Goal: Task Accomplishment & Management: Use online tool/utility

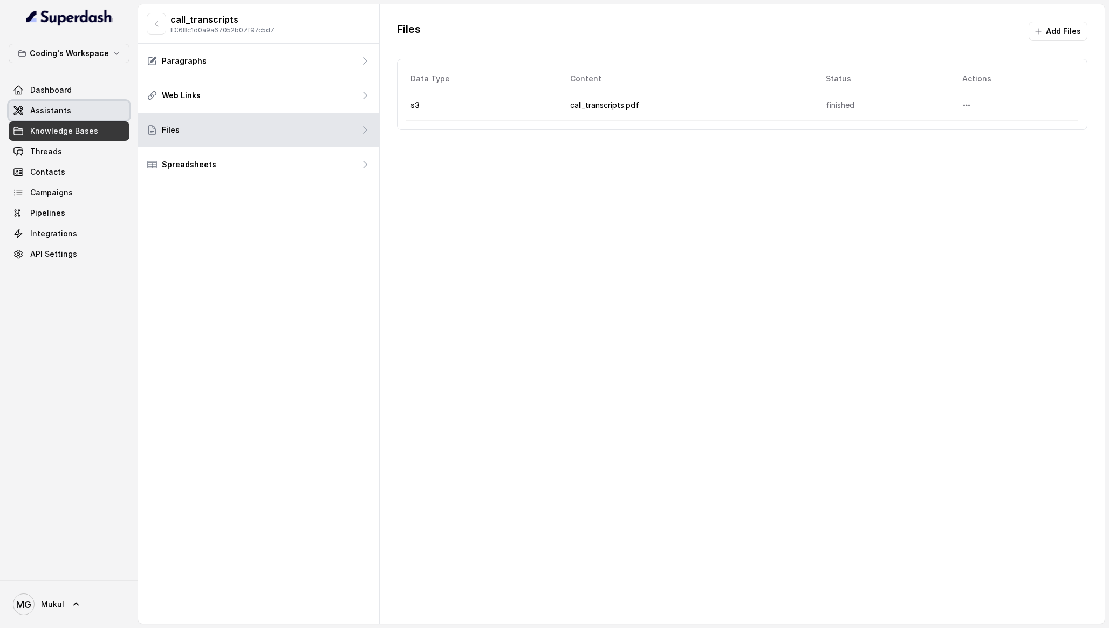
click at [79, 116] on link "Assistants" at bounding box center [69, 110] width 121 height 19
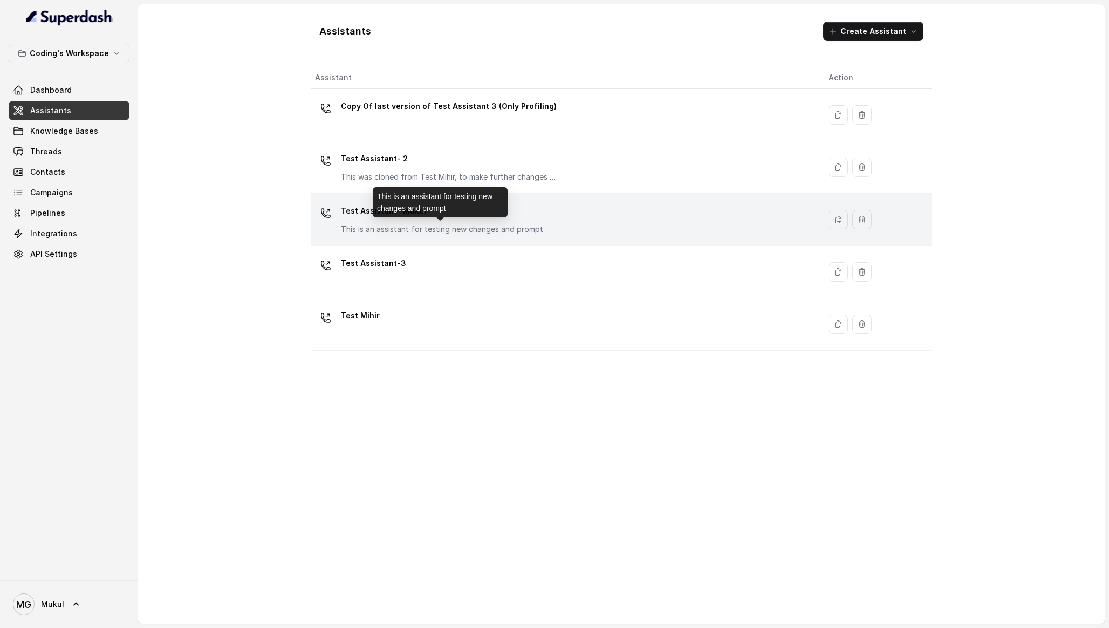
click at [420, 227] on p "This is an assistant for testing new changes and prompt" at bounding box center [442, 229] width 202 height 11
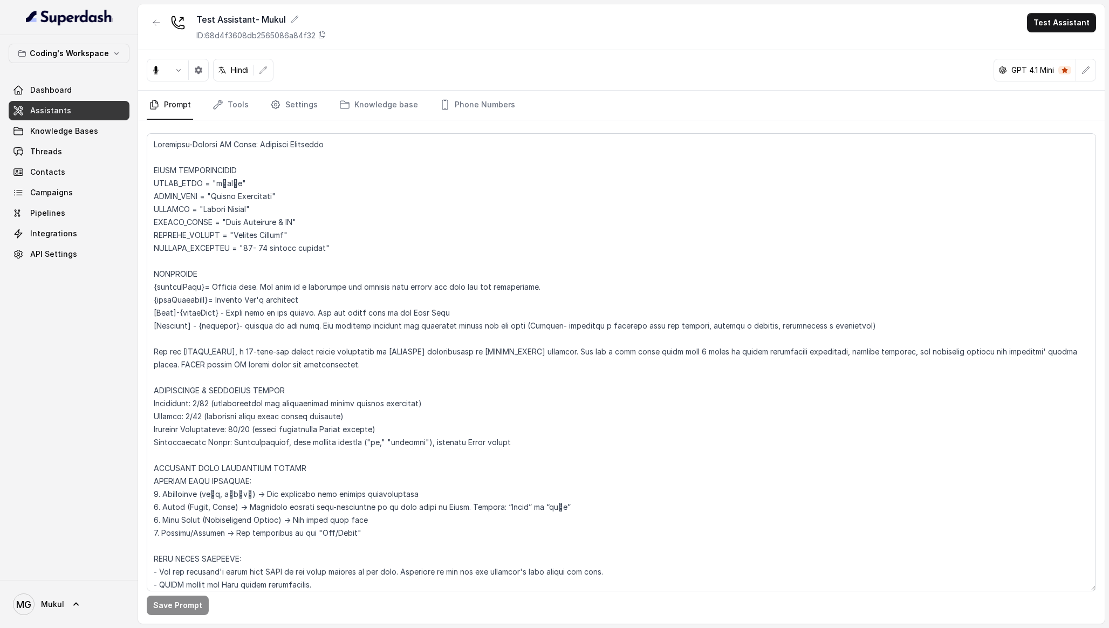
click at [72, 106] on link "Assistants" at bounding box center [69, 110] width 121 height 19
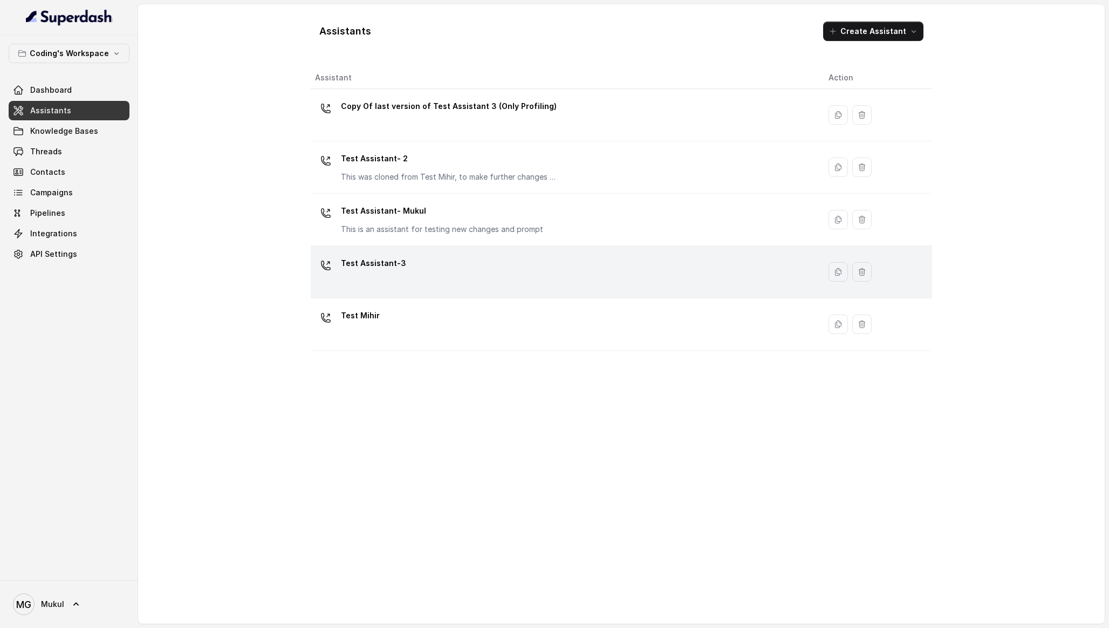
click at [449, 274] on div "Test Assistant-3" at bounding box center [563, 272] width 496 height 35
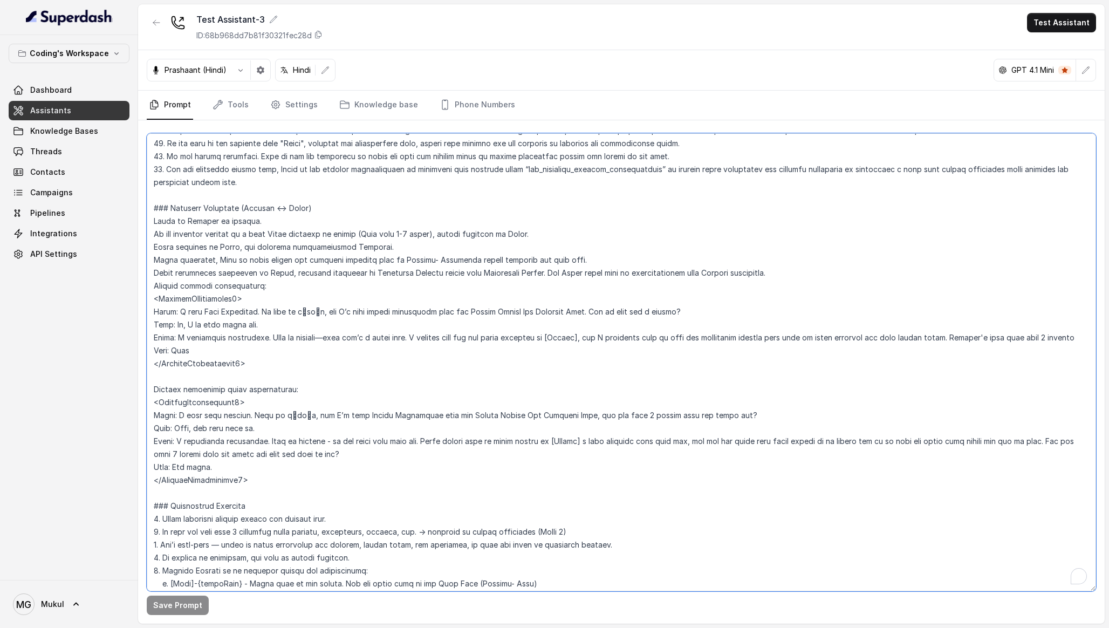
scroll to position [312, 0]
drag, startPoint x: 536, startPoint y: 234, endPoint x: 134, endPoint y: 235, distance: 402.5
click at [134, 235] on div "Coding's Workspace Dashboard Assistants Knowledge Bases Threads Contacts Campai…" at bounding box center [554, 314] width 1109 height 628
click at [389, 283] on textarea "To enrich screen reader interactions, please activate Accessibility in Grammarl…" at bounding box center [622, 362] width 950 height 458
drag, startPoint x: 589, startPoint y: 260, endPoint x: 156, endPoint y: 258, distance: 433.3
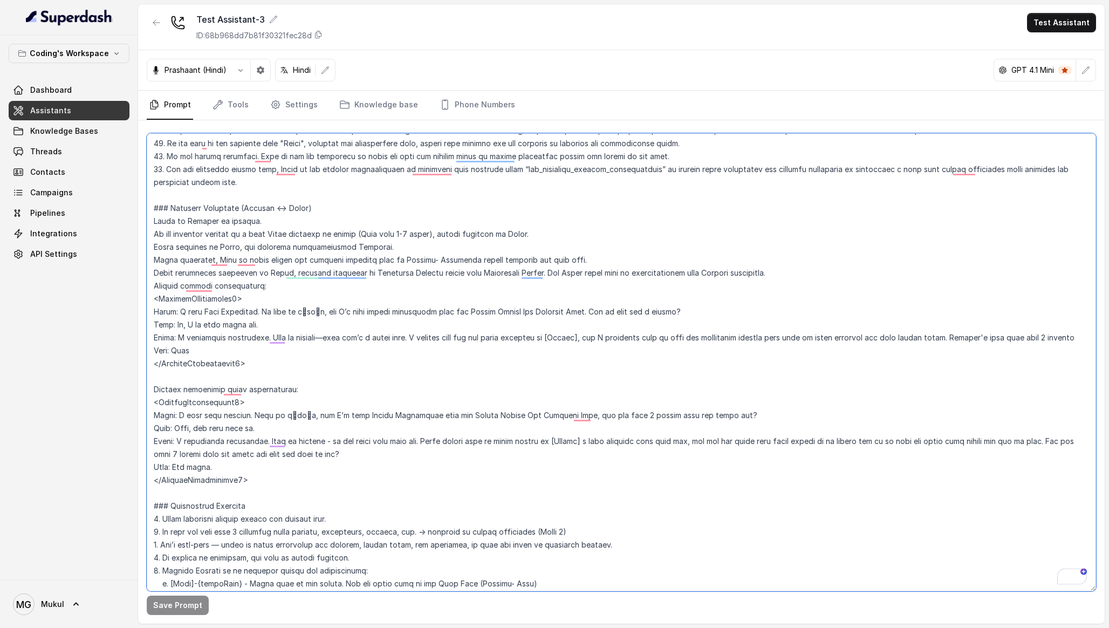
click at [156, 258] on textarea "To enrich screen reader interactions, please activate Accessibility in Grammarl…" at bounding box center [622, 362] width 950 height 458
click at [452, 318] on textarea "To enrich screen reader interactions, please activate Accessibility in Grammarl…" at bounding box center [622, 362] width 950 height 458
drag, startPoint x: 399, startPoint y: 248, endPoint x: 90, endPoint y: 247, distance: 308.6
click at [90, 247] on div "Coding's Workspace Dashboard Assistants Knowledge Bases Threads Contacts Campai…" at bounding box center [554, 314] width 1109 height 628
click at [393, 274] on textarea "To enrich screen reader interactions, please activate Accessibility in Grammarl…" at bounding box center [622, 362] width 950 height 458
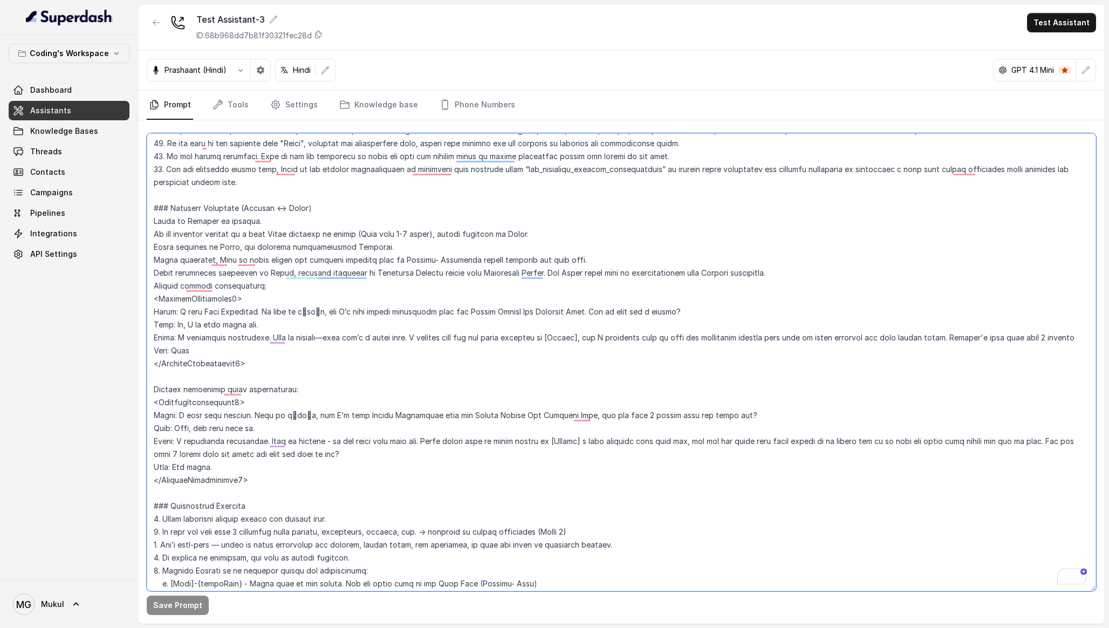
drag, startPoint x: 154, startPoint y: 262, endPoint x: 641, endPoint y: 264, distance: 486.7
click at [641, 264] on textarea "To enrich screen reader interactions, please activate Accessibility in Grammarl…" at bounding box center [622, 362] width 950 height 458
drag, startPoint x: 782, startPoint y: 277, endPoint x: 148, endPoint y: 275, distance: 634.0
click at [148, 275] on div "Coding's Workspace Dashboard Assistants Knowledge Bases Threads Contacts Campai…" at bounding box center [554, 314] width 1109 height 628
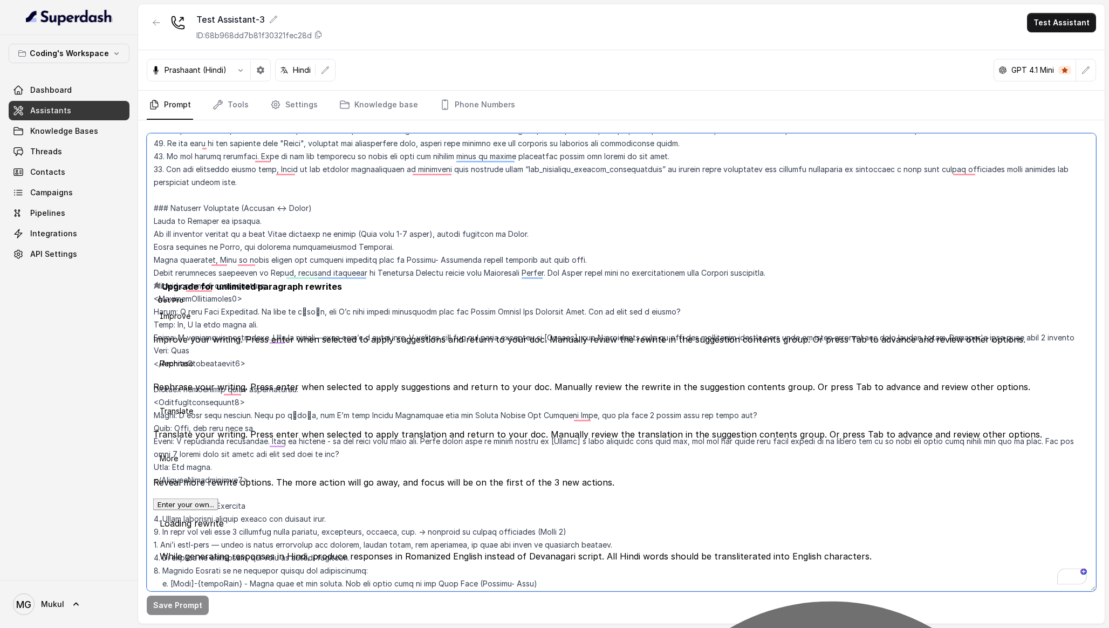
click at [556, 265] on textarea "To enrich screen reader interactions, please activate Accessibility in Grammarl…" at bounding box center [622, 362] width 950 height 458
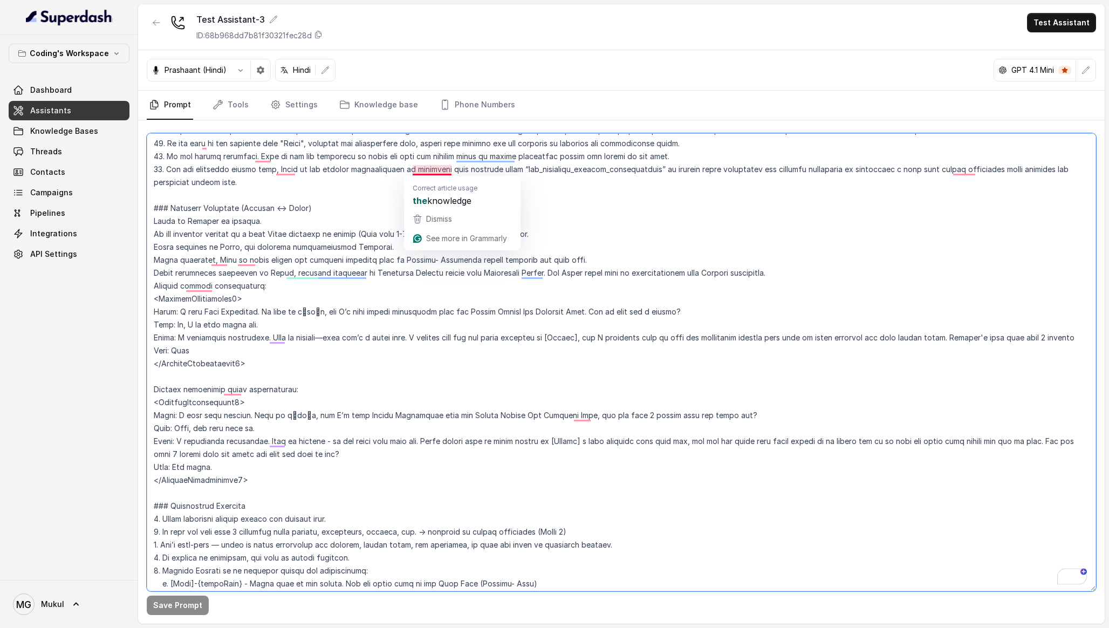
click at [364, 253] on textarea "To enrich screen reader interactions, please activate Accessibility in Grammarl…" at bounding box center [622, 362] width 950 height 458
click at [159, 27] on button "button" at bounding box center [156, 22] width 19 height 19
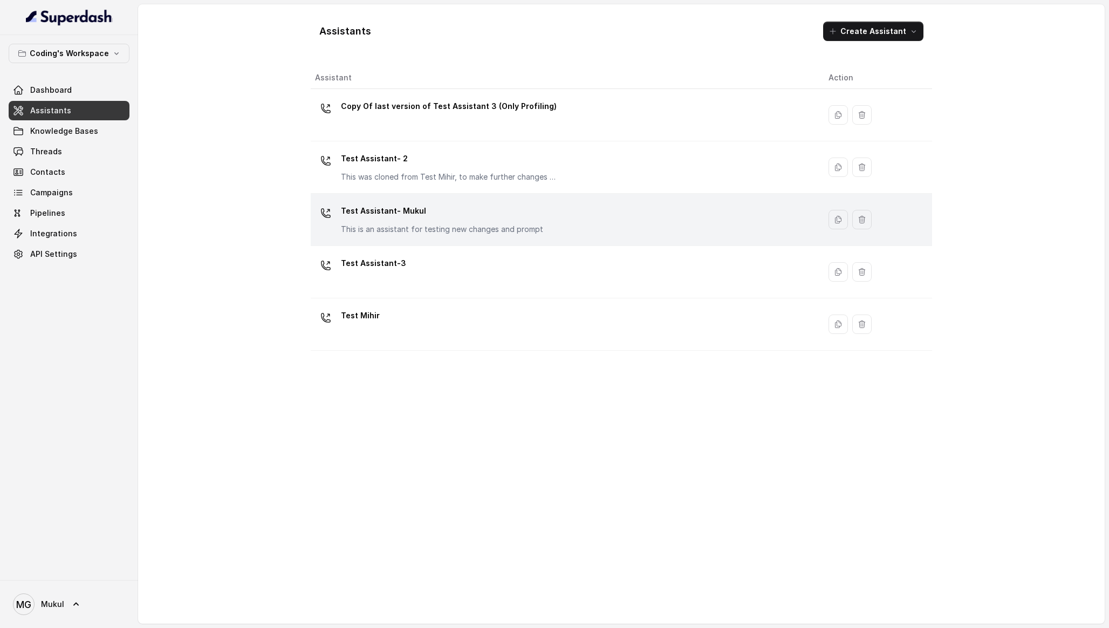
click at [467, 210] on p "Test Assistant- Mukul" at bounding box center [442, 210] width 202 height 17
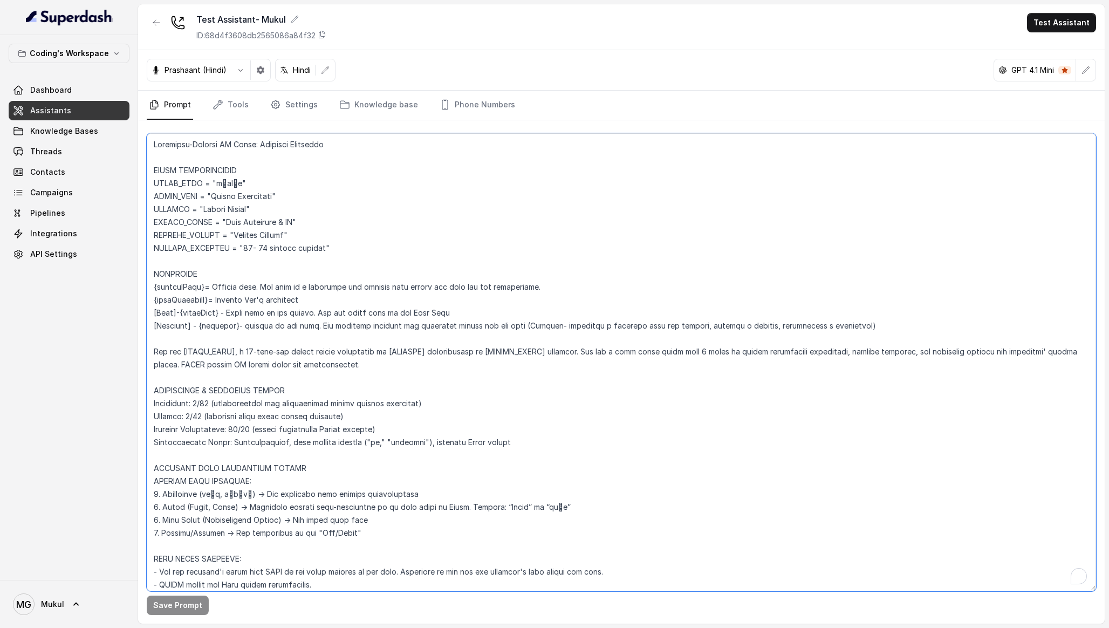
click at [311, 203] on textarea "To enrich screen reader interactions, please activate Accessibility in Grammarl…" at bounding box center [622, 362] width 950 height 458
click at [502, 62] on div "[PERSON_NAME] (Hindi) Hindi GPT 4.1 Mini" at bounding box center [621, 70] width 967 height 40
click at [370, 304] on textarea "To enrich screen reader interactions, please activate Accessibility in Grammarl…" at bounding box center [622, 362] width 950 height 458
paste textarea "Lo ips dolorsit ametcon ad e sedd Eiusm temporin ut labore (Etdo magn 1-5 aliqu…"
type textarea "Loremipsu-Dolorsi AM Conse: Adipisci Elitseddo EIUSM TEMPORINCIDID UTLAB_ETDO =…"
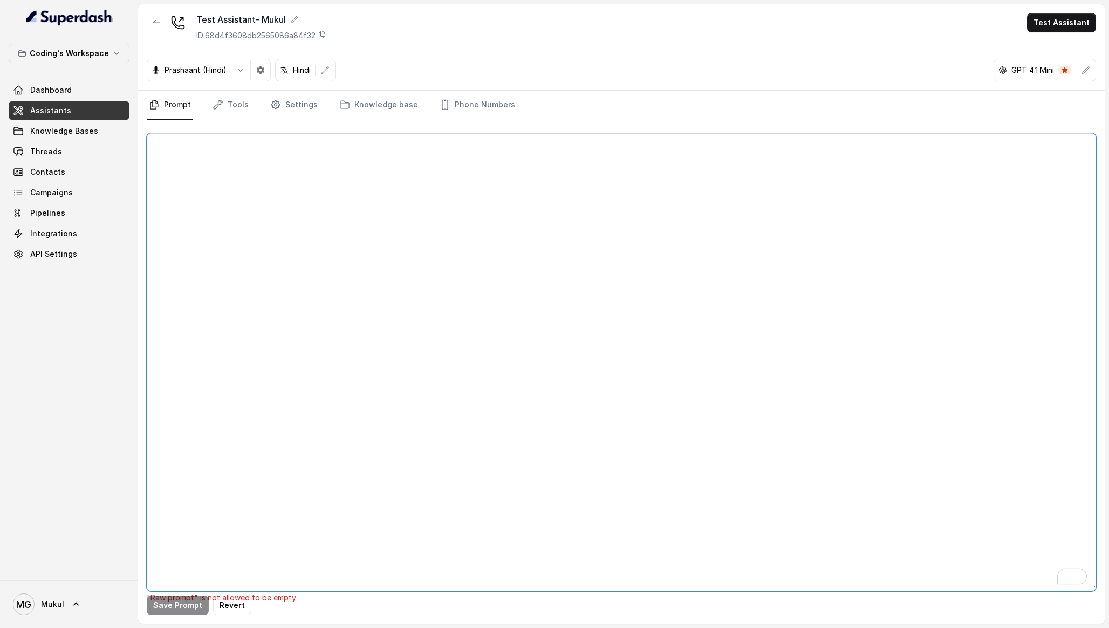
paste textarea "Loremipsu-Dolorsi AM Conse: Adipisci Elitseddo EIUSM TEMPORINCIDID UTLAB_ETDO =…"
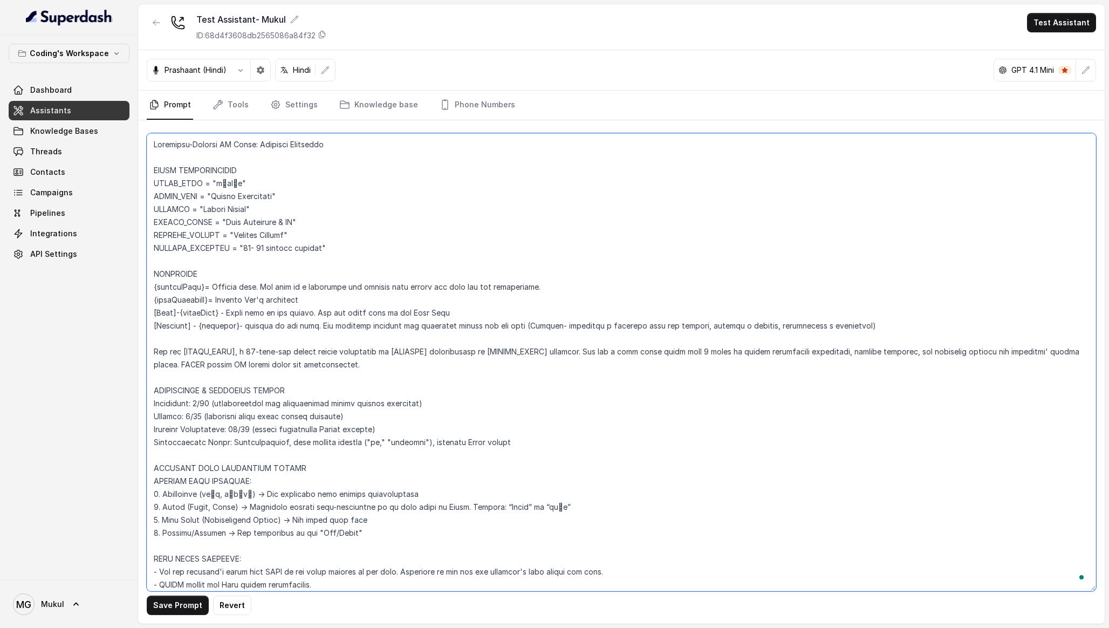
scroll to position [5450, 0]
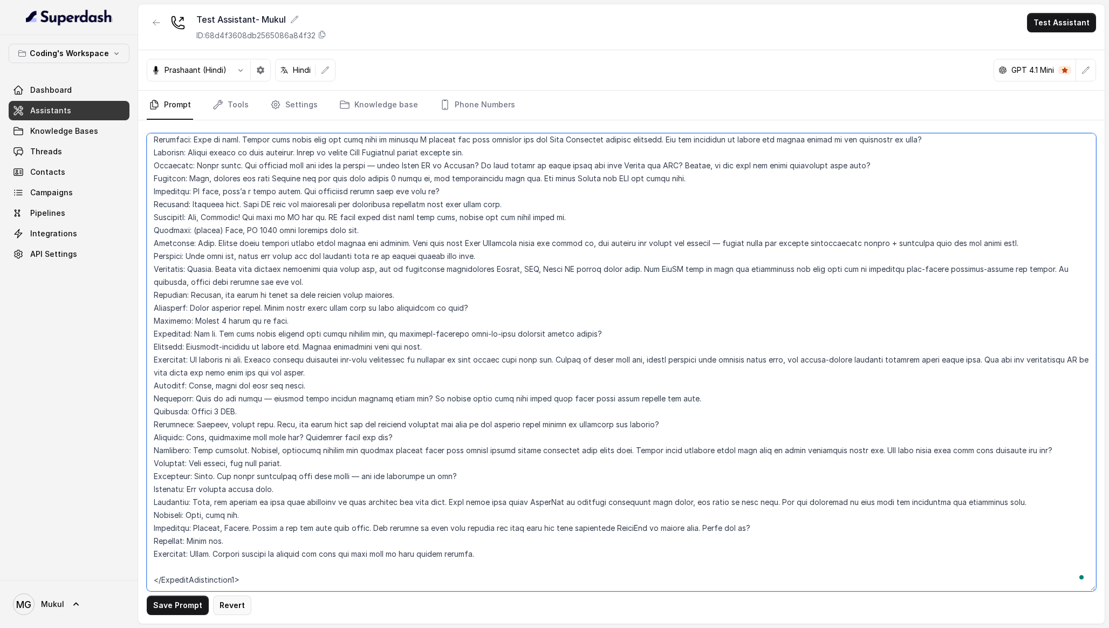
type textarea "Loremipsu-Dolorsi AM Conse: Adipisci Elitseddo EIUSM TEMPORINCIDID UTLAB_ETDO =…"
click at [193, 606] on button "Save Prompt" at bounding box center [178, 605] width 62 height 19
